Goal: Transaction & Acquisition: Download file/media

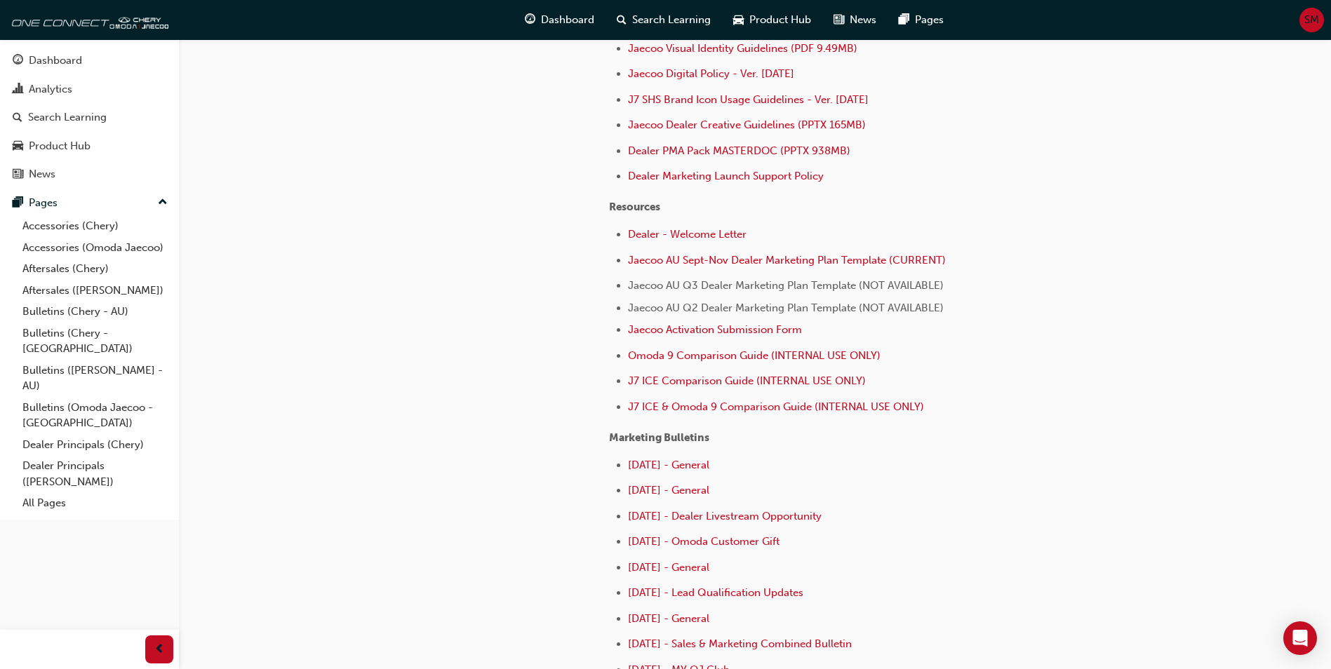
scroll to position [421, 0]
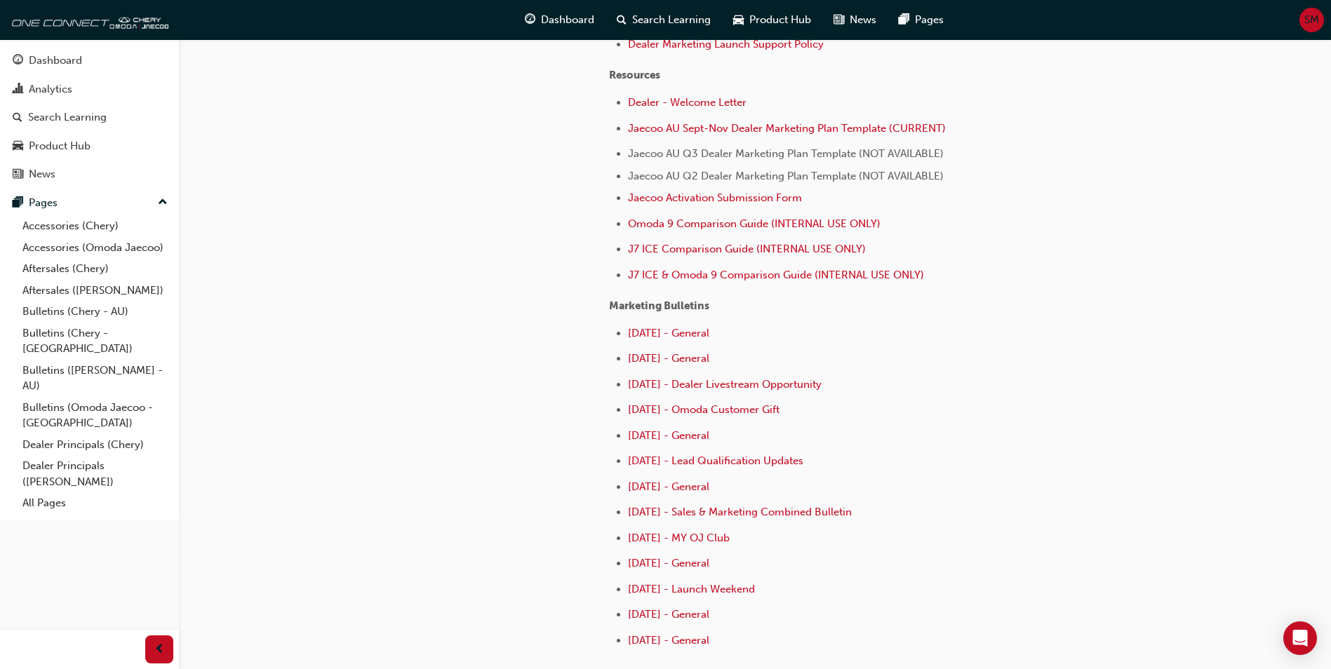
scroll to position [311, 0]
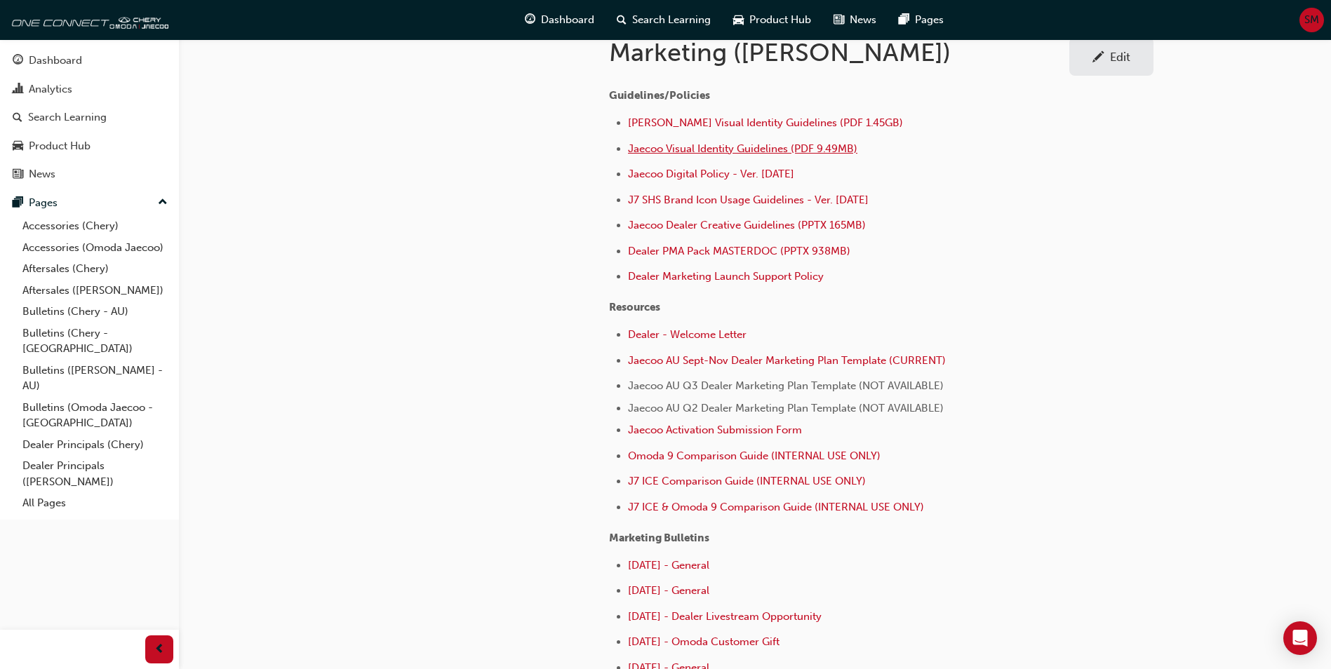
click at [766, 146] on span "Jaecoo Visual Identity Guidelines (PDF 9.49MB)" at bounding box center [742, 148] width 229 height 13
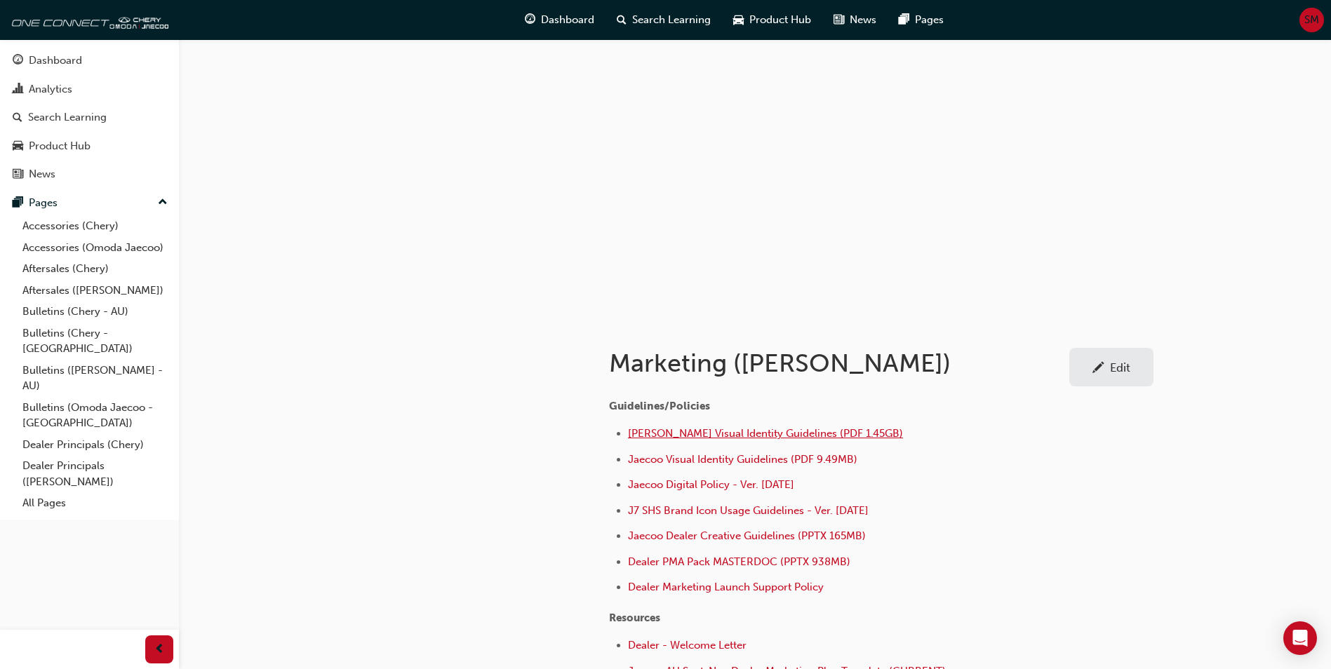
click at [763, 431] on span "[PERSON_NAME] Visual Identity Guidelines (PDF 1.45GB)" at bounding box center [765, 433] width 275 height 13
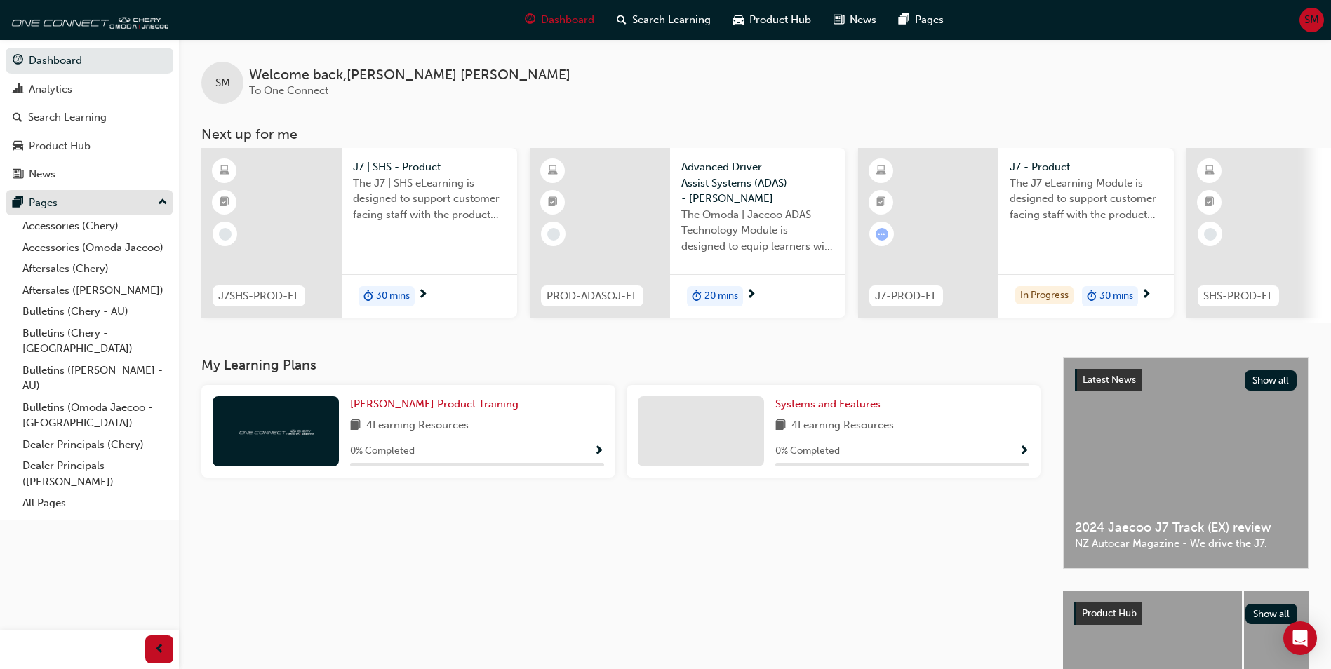
click at [53, 198] on div "Pages" at bounding box center [43, 203] width 29 height 16
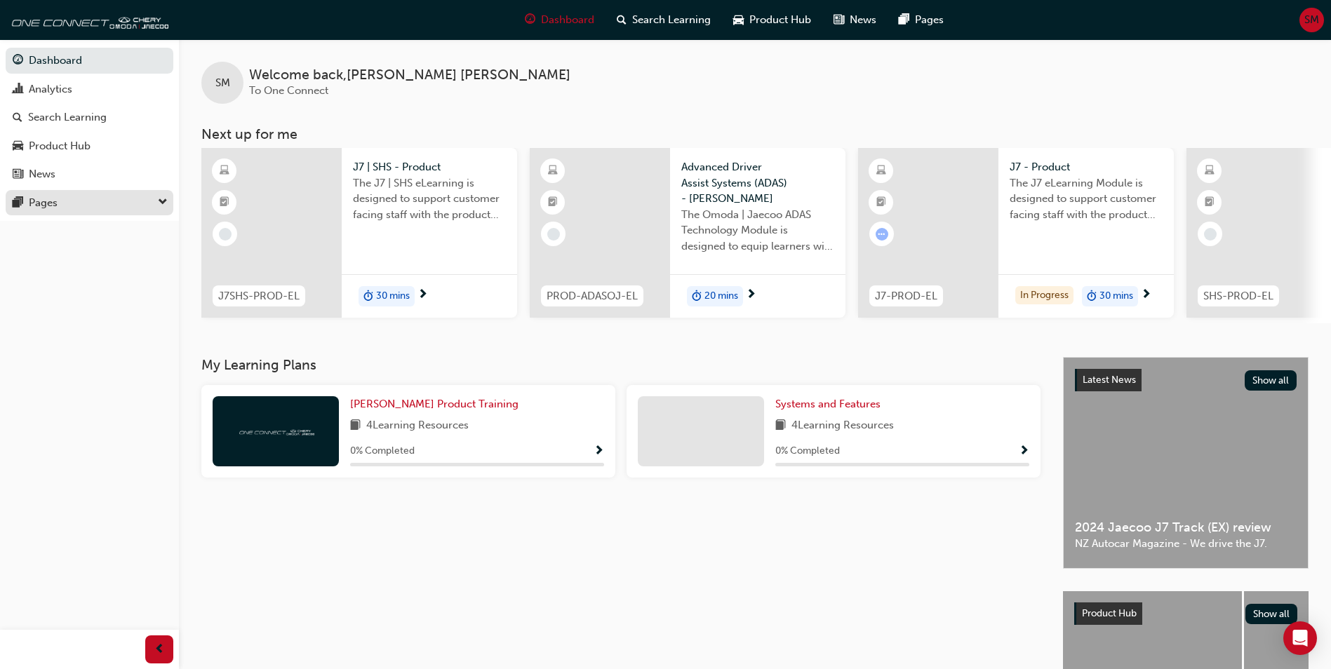
click at [53, 199] on div "Pages" at bounding box center [43, 203] width 29 height 16
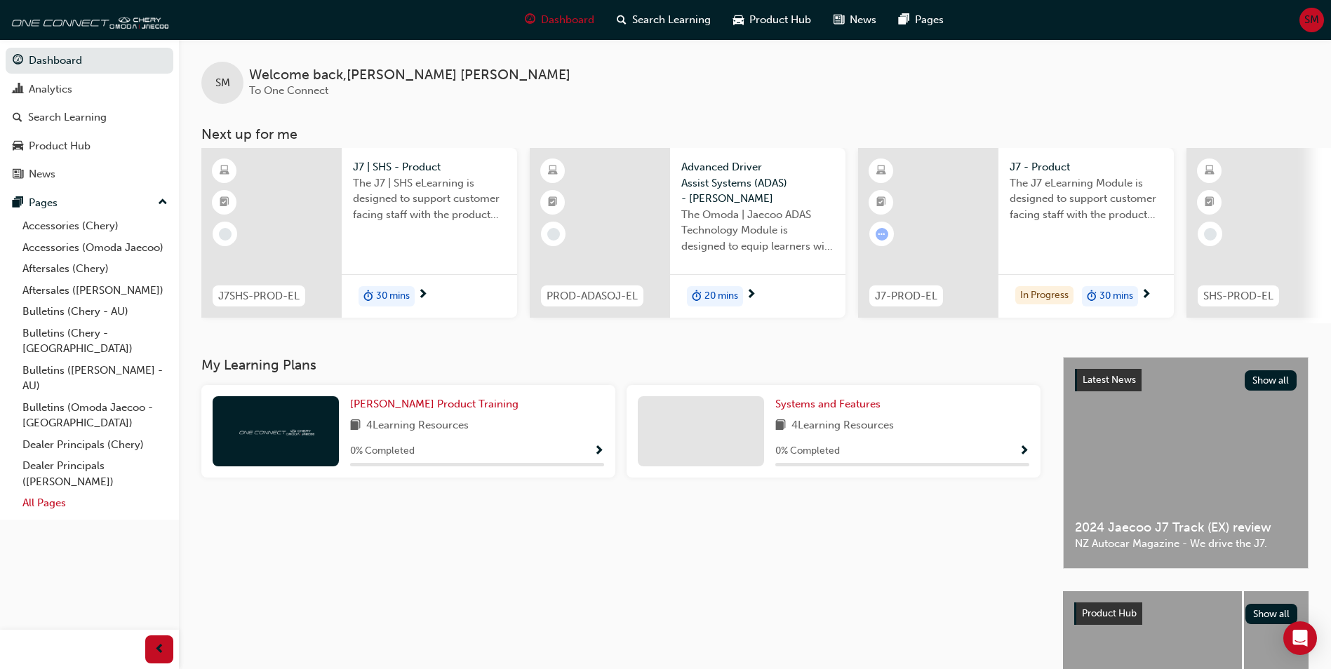
click at [48, 493] on link "All Pages" at bounding box center [95, 504] width 156 height 22
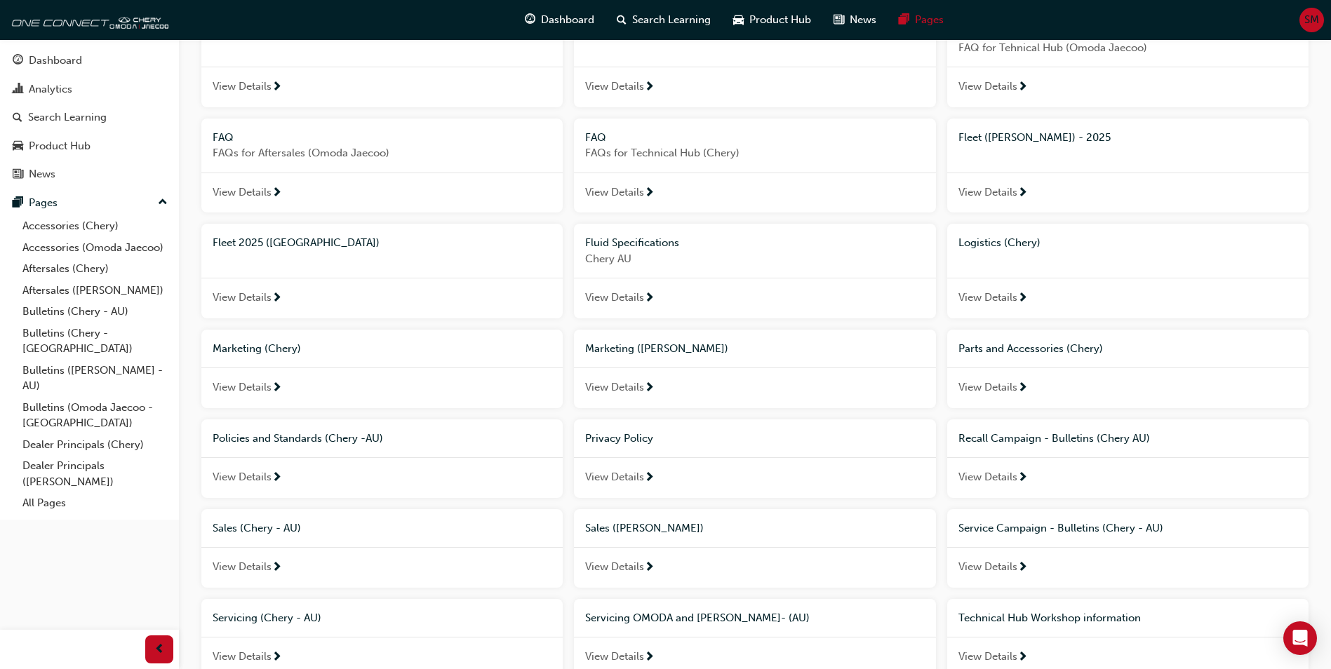
scroll to position [411, 0]
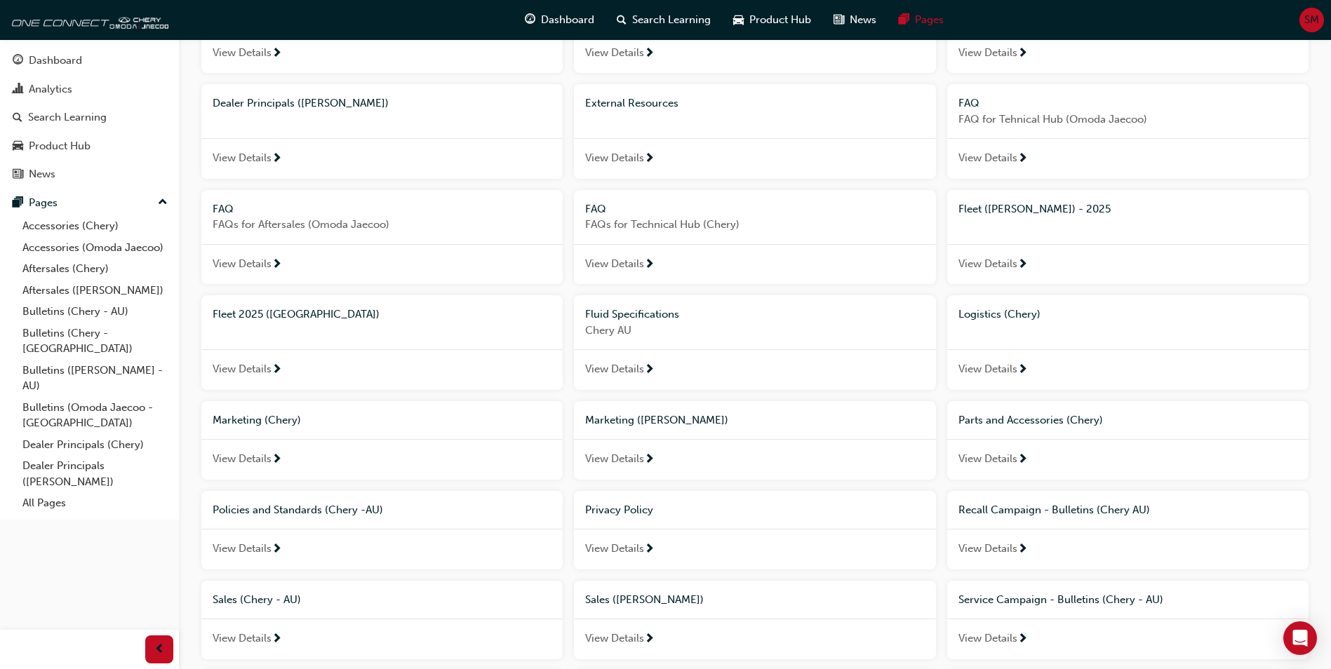
click at [676, 426] on span "Marketing ([PERSON_NAME])" at bounding box center [656, 420] width 143 height 13
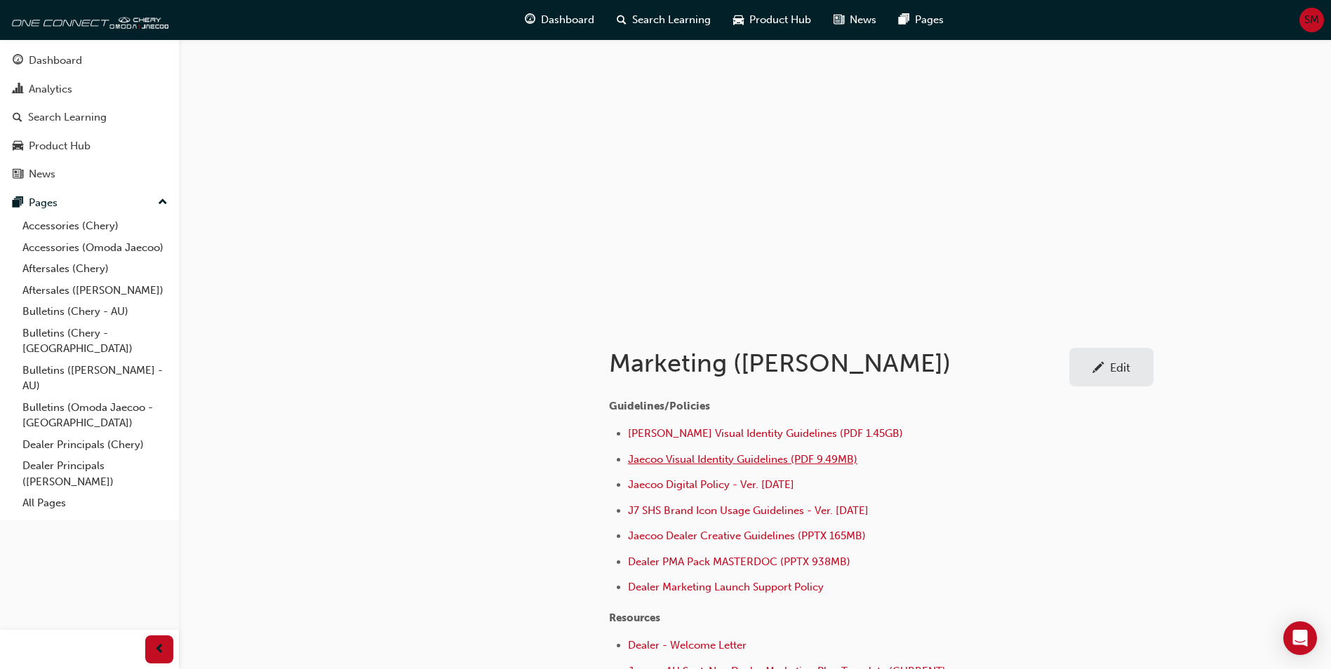
click at [765, 458] on span "Jaecoo Visual Identity Guidelines (PDF 9.49MB)" at bounding box center [742, 459] width 229 height 13
